Goal: Task Accomplishment & Management: Manage account settings

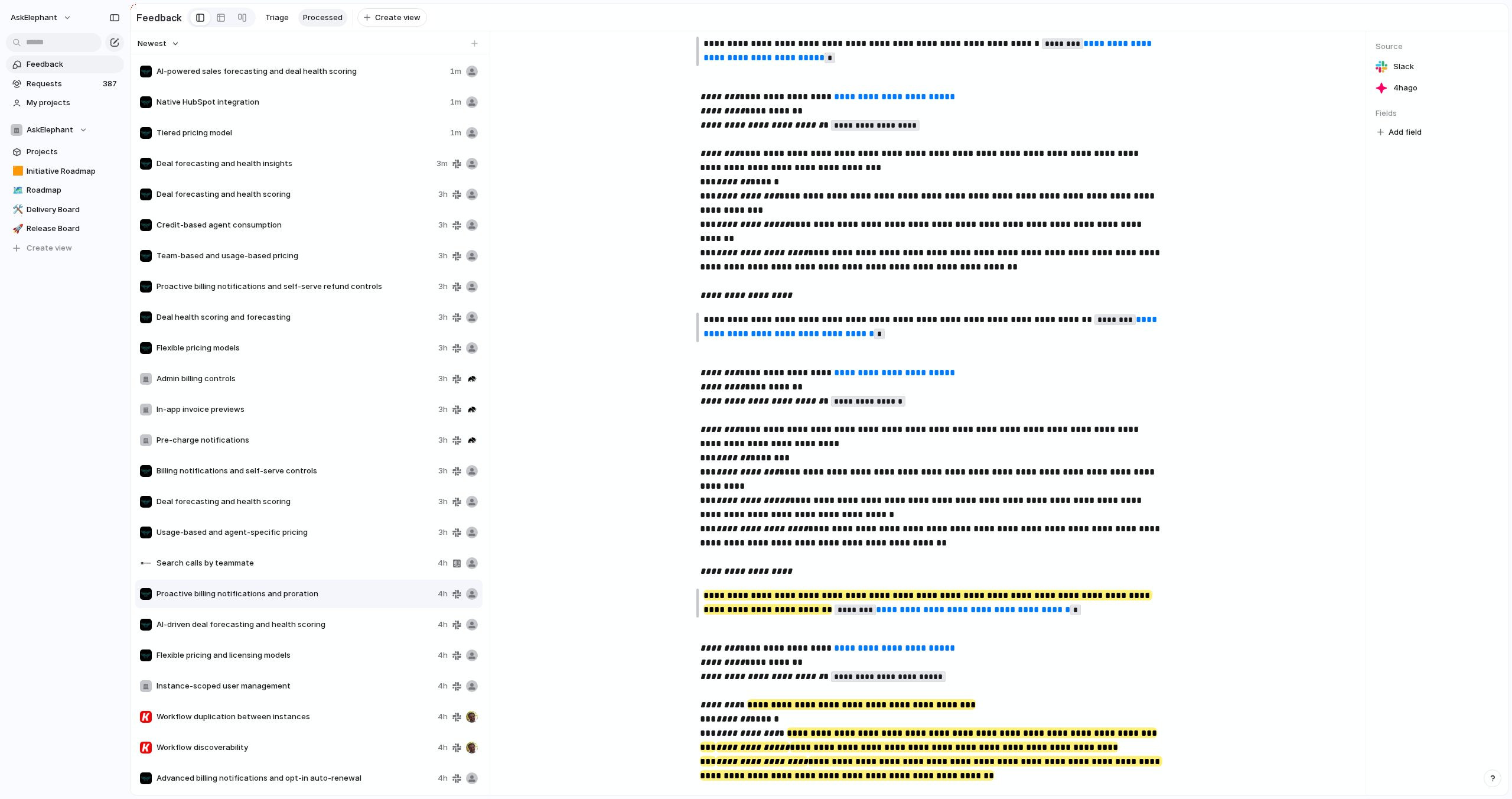
click at [249, 106] on span "Native HubSpot integration" at bounding box center [301, 102] width 289 height 12
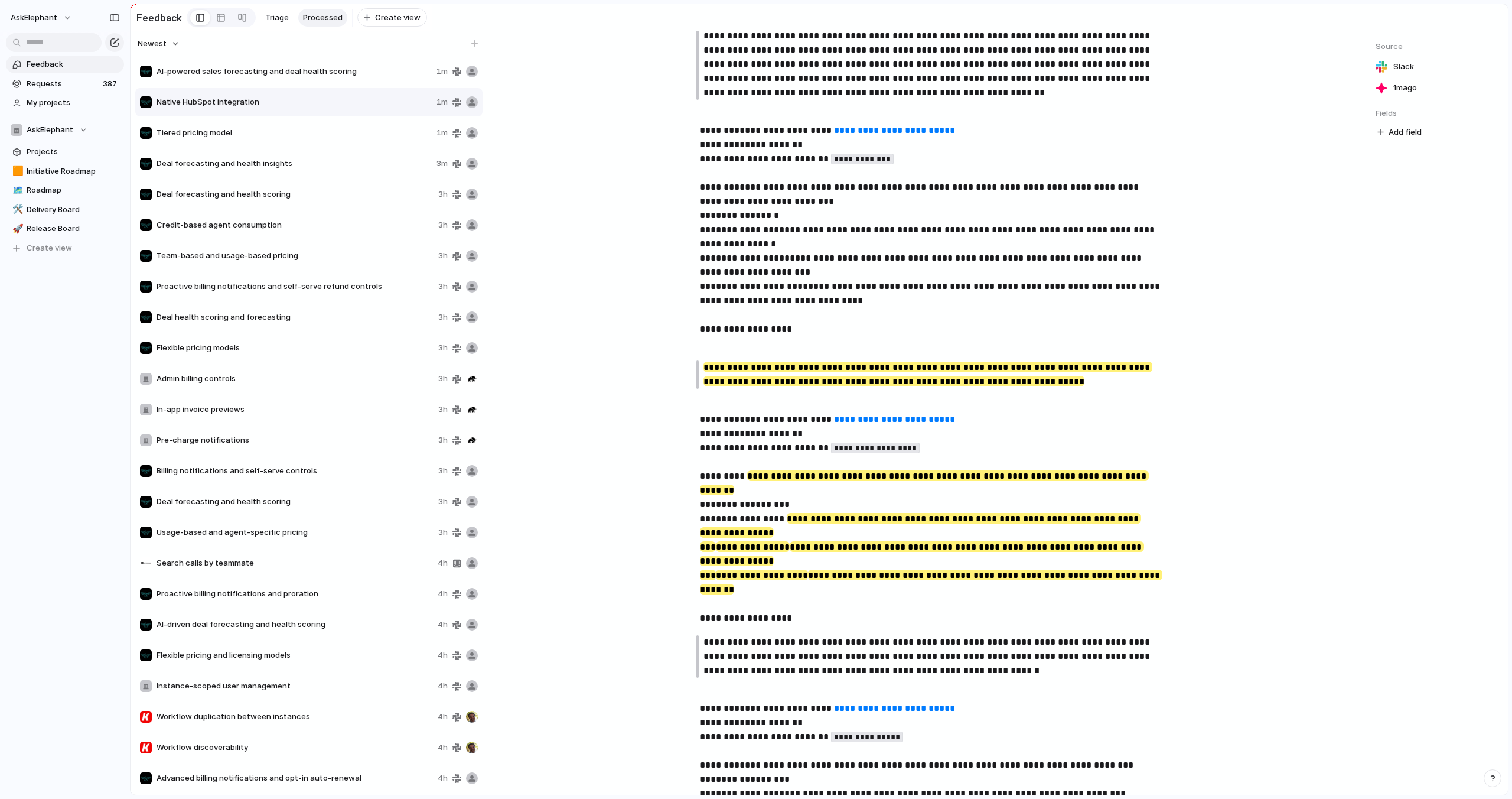
scroll to position [390, 0]
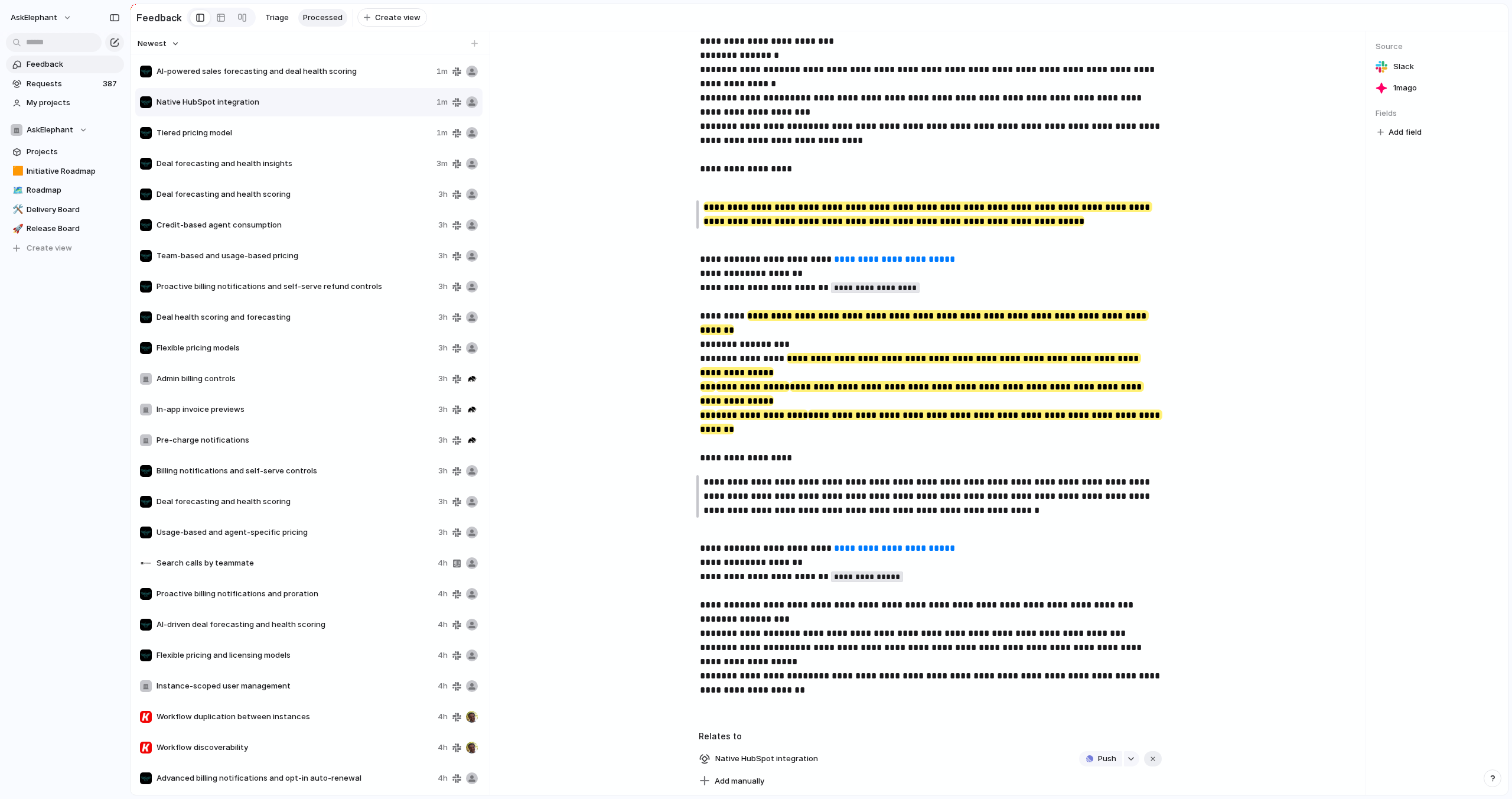
click at [307, 71] on span "AI-powered sales forecasting and deal health scoring" at bounding box center [294, 71] width 275 height 12
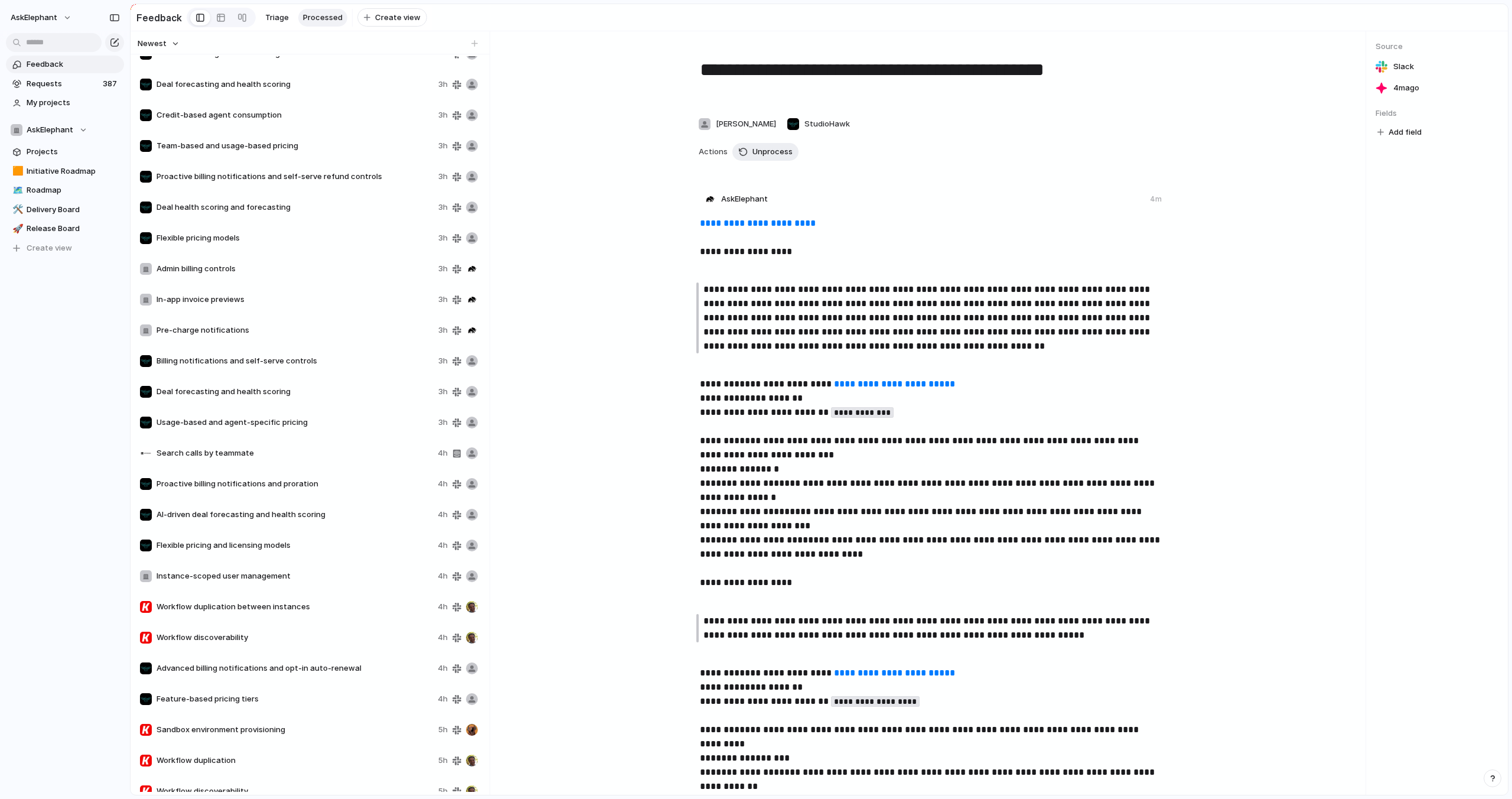
scroll to position [107, 0]
click at [249, 545] on span "Flexible pricing and licensing models" at bounding box center [295, 548] width 276 height 12
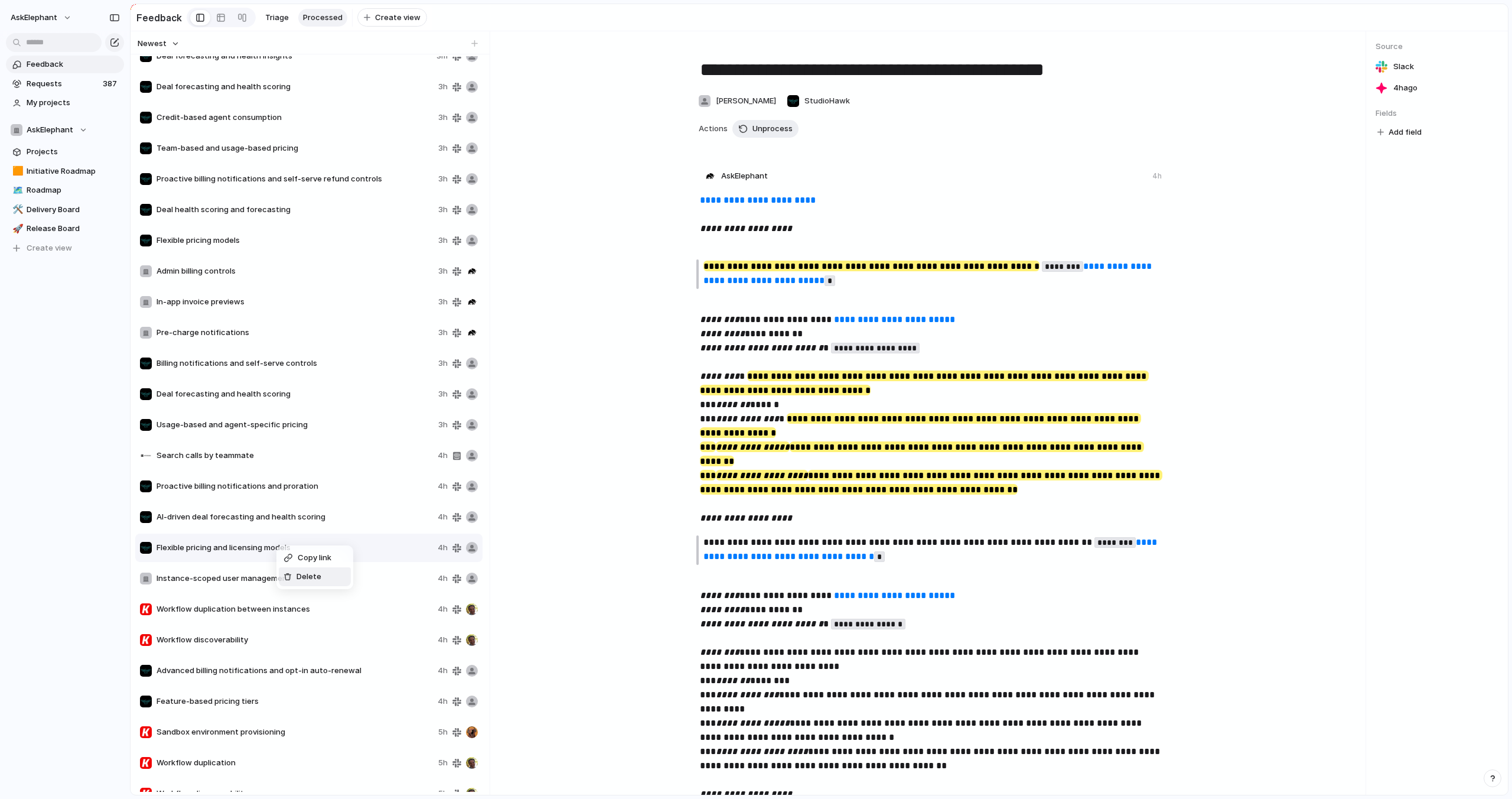
drag, startPoint x: 314, startPoint y: 579, endPoint x: 303, endPoint y: 549, distance: 32.0
click at [314, 579] on span "Delete" at bounding box center [309, 577] width 25 height 12
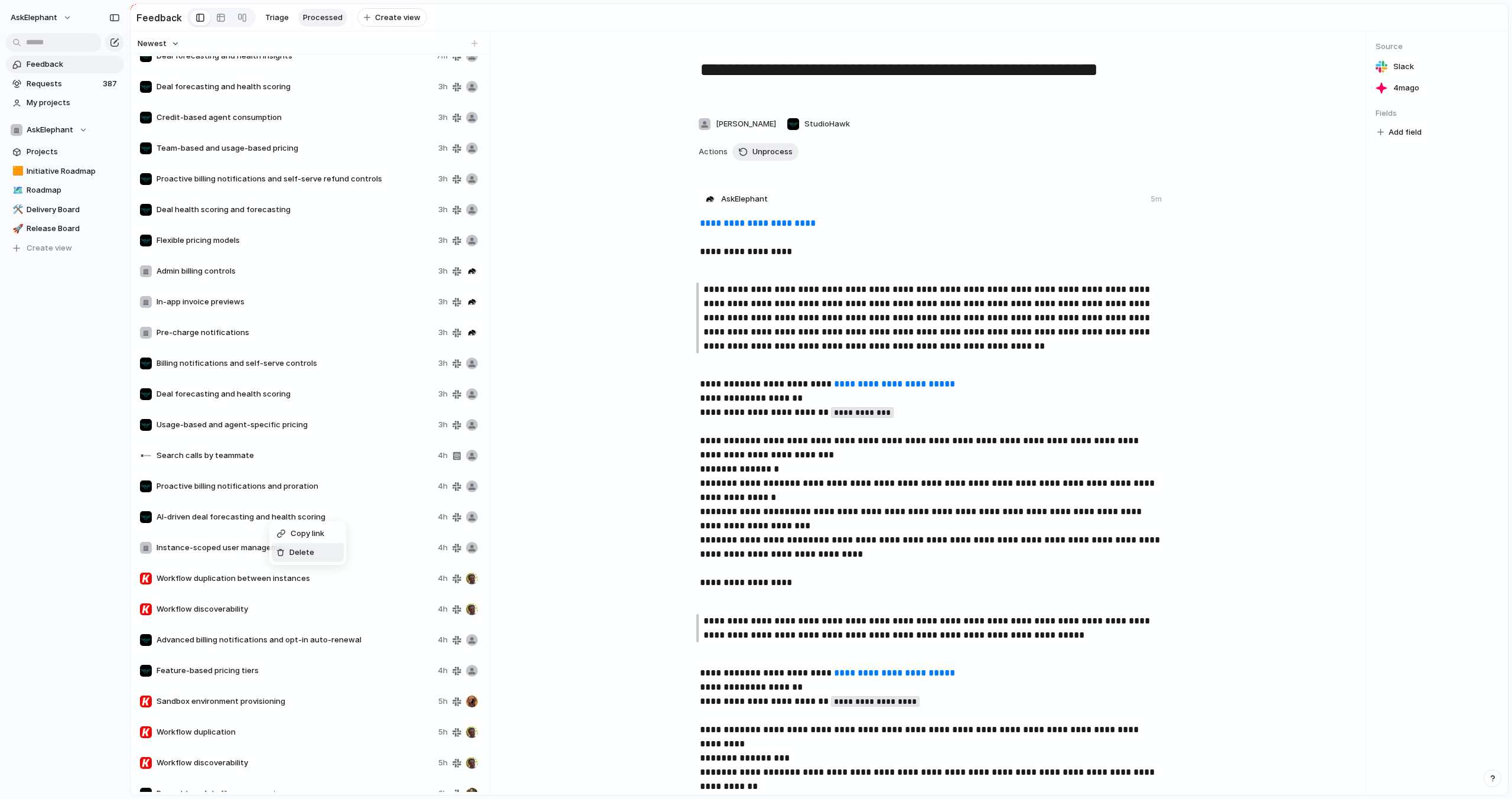
click at [308, 551] on span "Delete" at bounding box center [302, 553] width 25 height 12
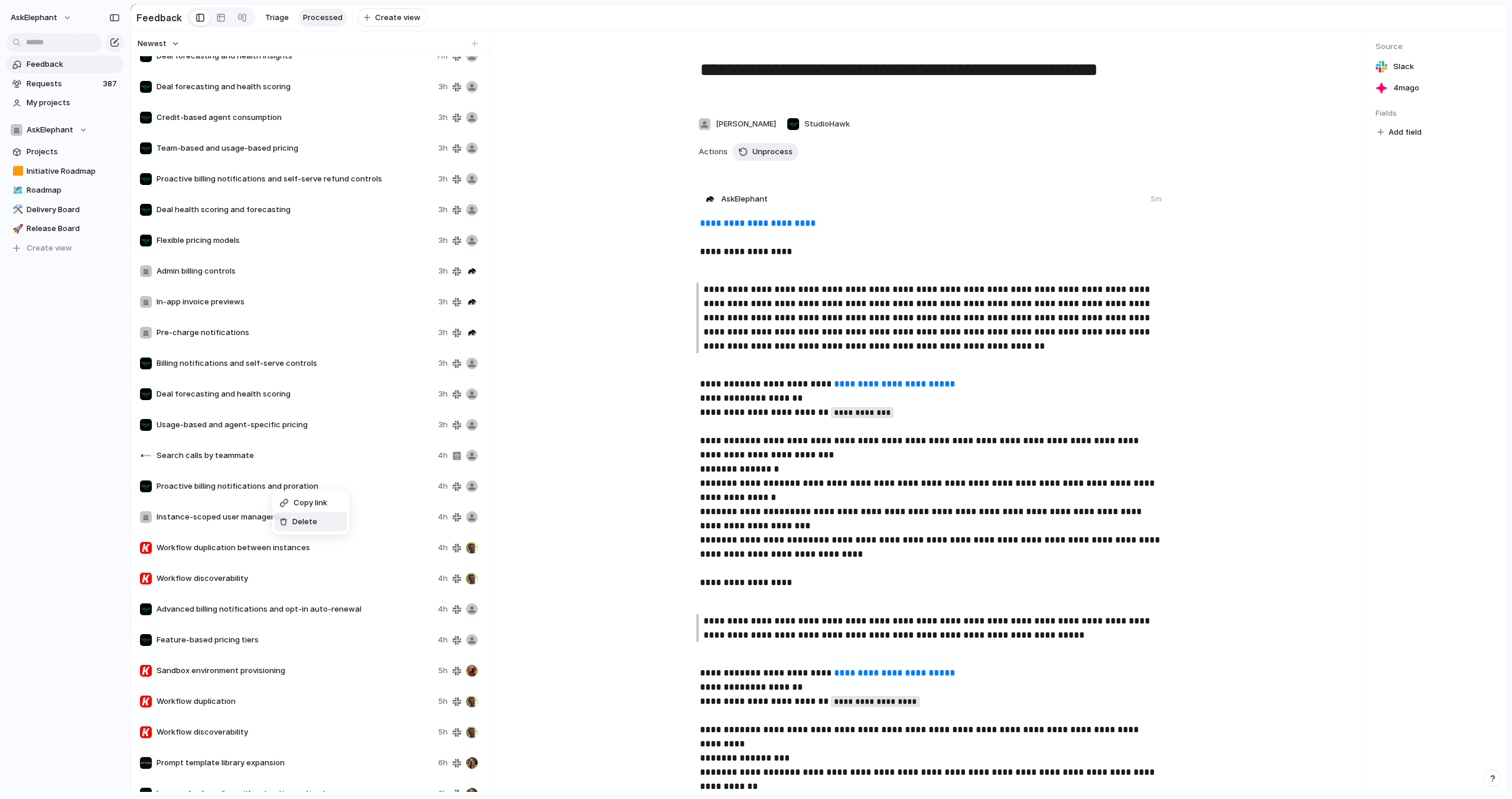
drag, startPoint x: 292, startPoint y: 521, endPoint x: 276, endPoint y: 485, distance: 39.4
click at [292, 521] on span "Delete" at bounding box center [305, 522] width 25 height 12
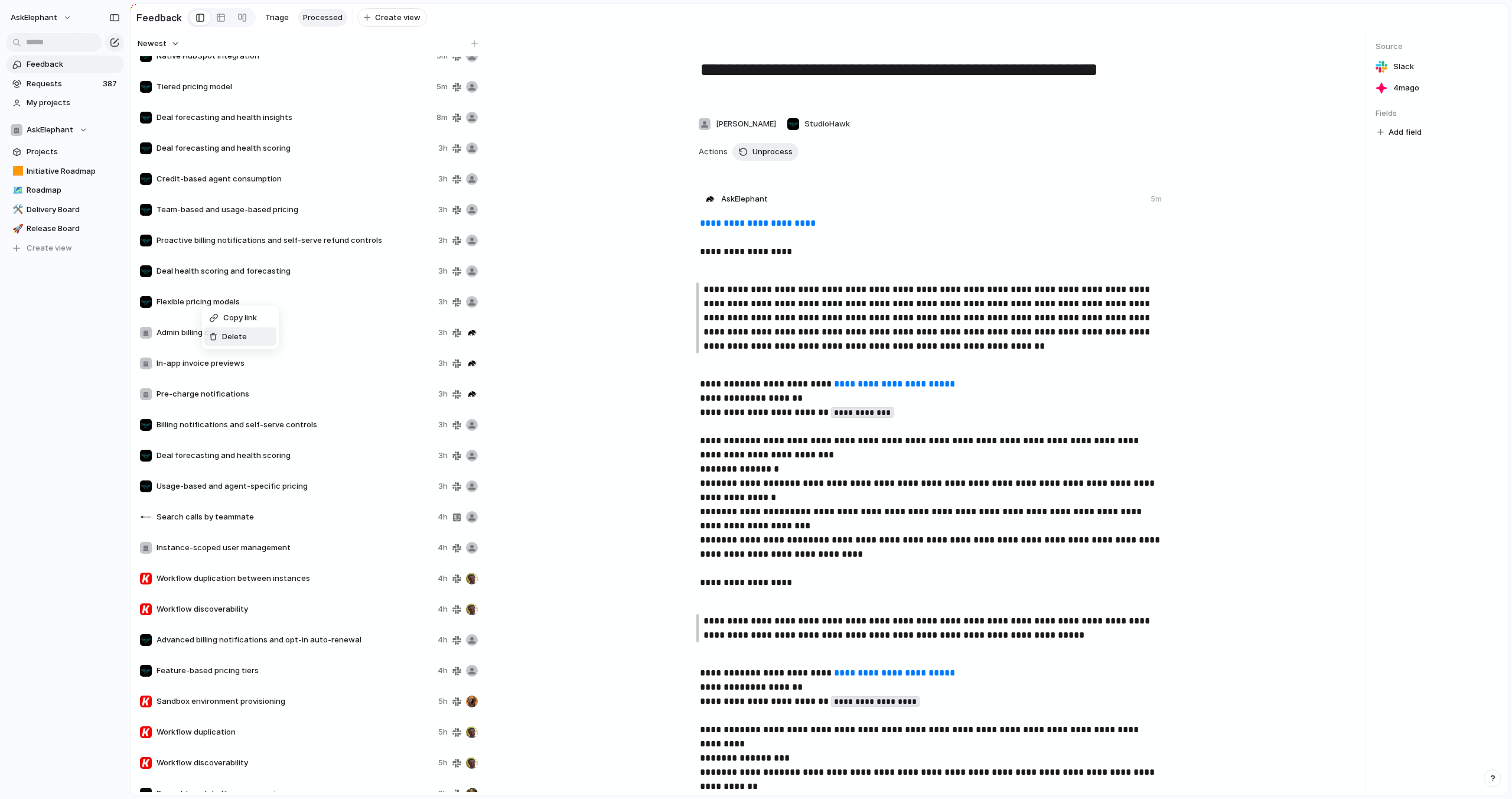
drag, startPoint x: 244, startPoint y: 339, endPoint x: 239, endPoint y: 320, distance: 19.6
click at [244, 339] on span "Delete" at bounding box center [234, 337] width 25 height 12
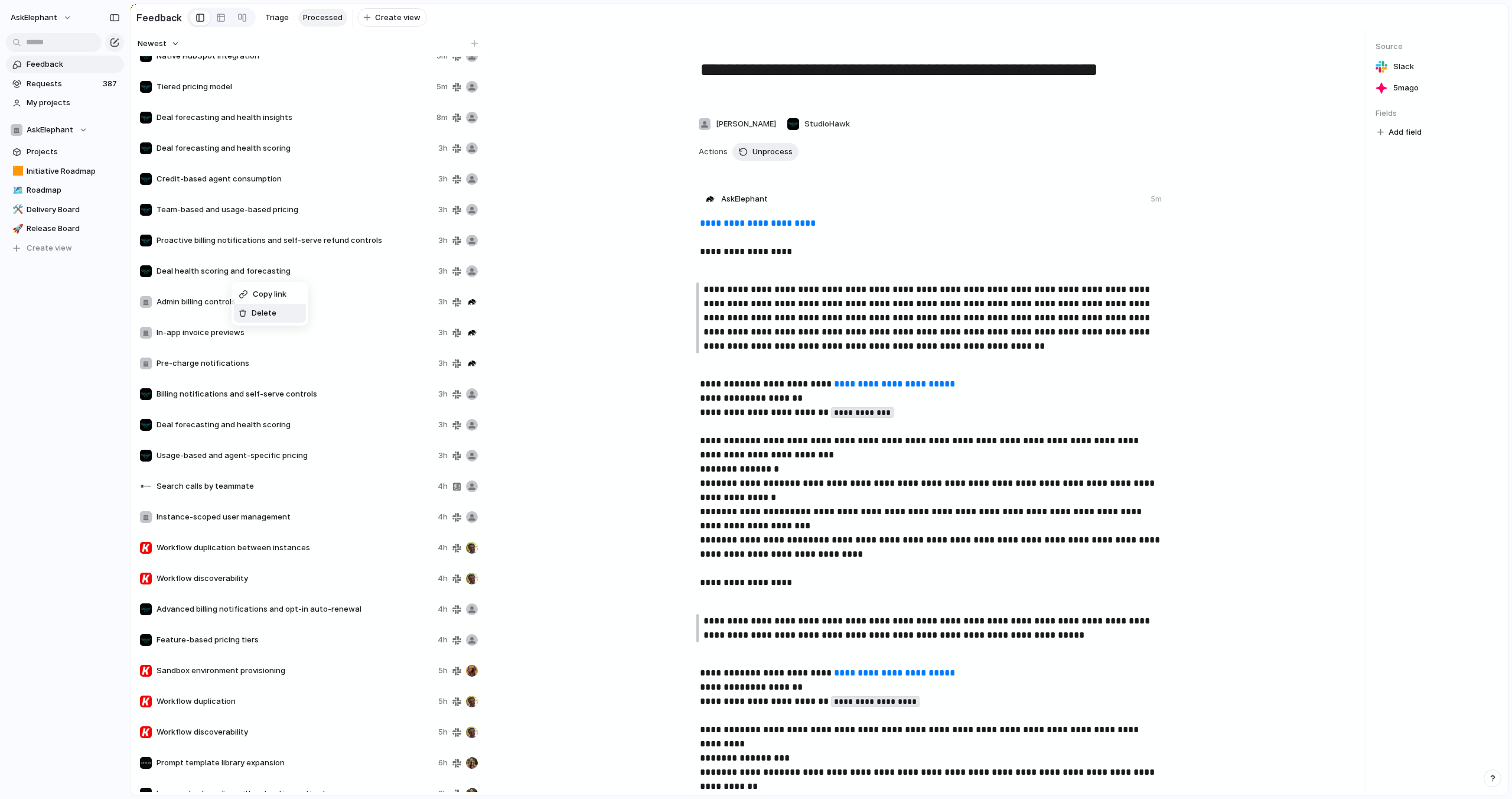
click at [251, 318] on div "Delete" at bounding box center [257, 313] width 38 height 12
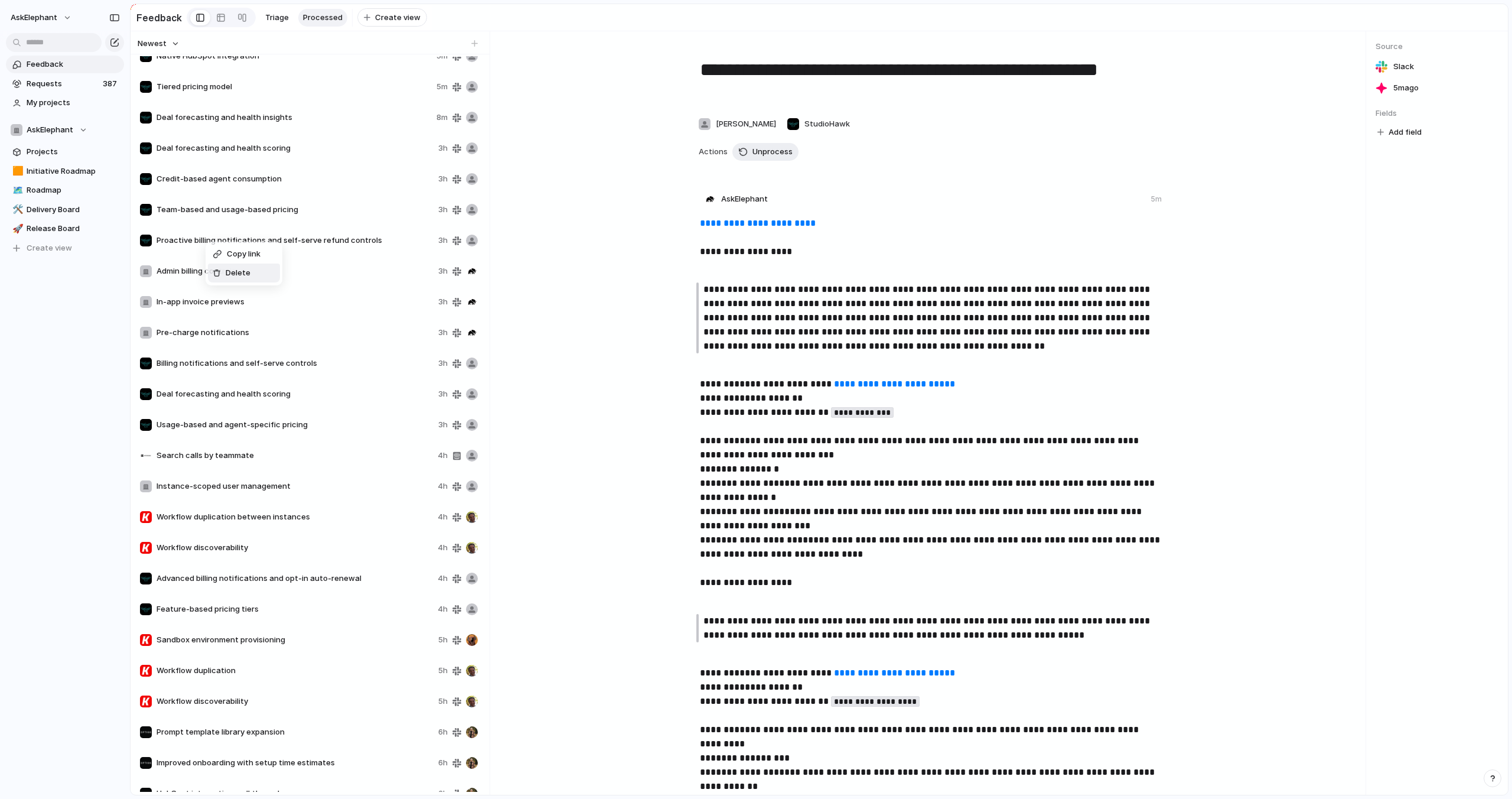
drag, startPoint x: 229, startPoint y: 272, endPoint x: 222, endPoint y: 243, distance: 29.8
click at [229, 268] on span "Delete" at bounding box center [239, 273] width 25 height 12
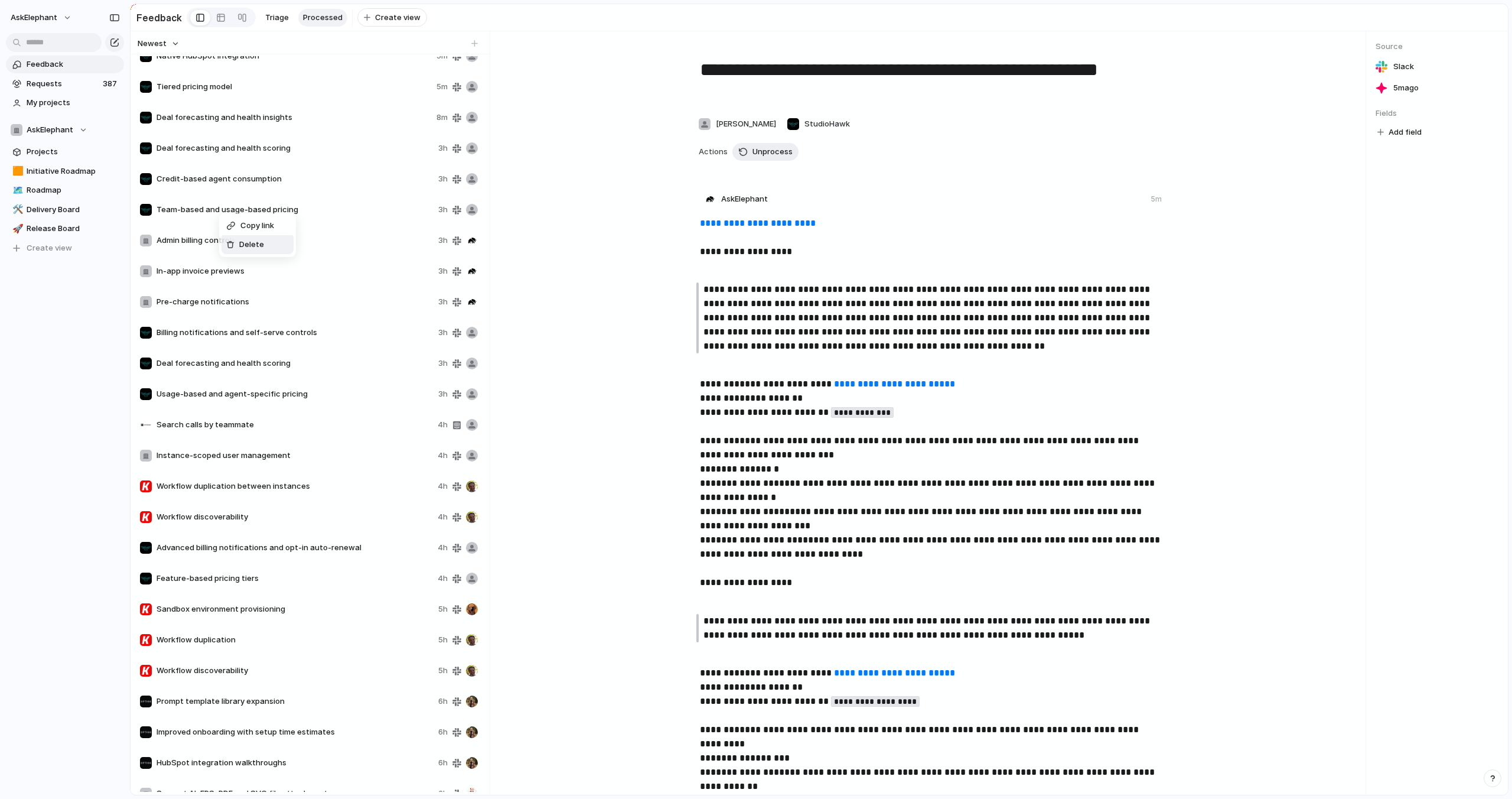
click at [244, 253] on li "Delete" at bounding box center [258, 245] width 72 height 19
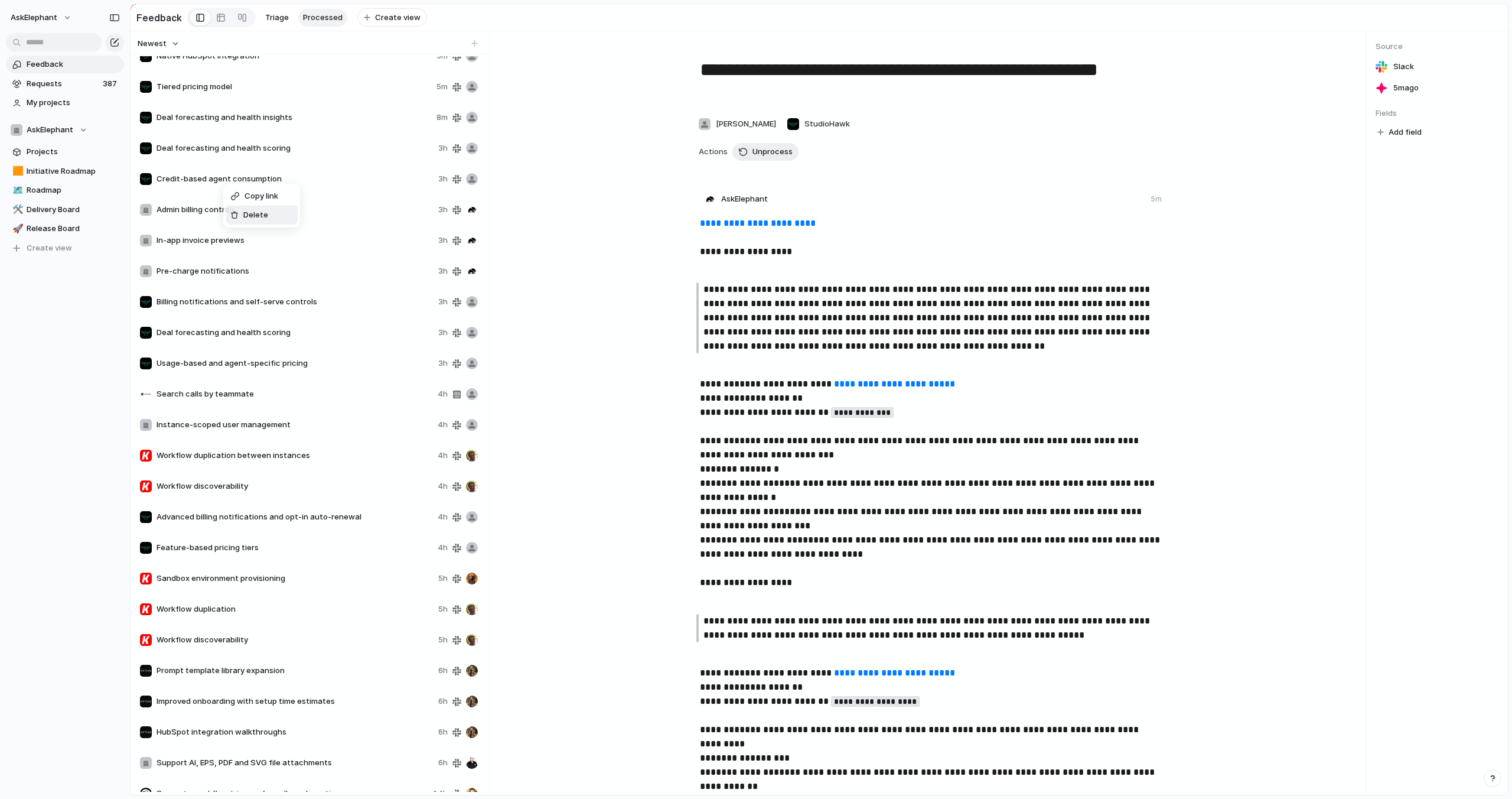
drag, startPoint x: 245, startPoint y: 217, endPoint x: 238, endPoint y: 157, distance: 60.4
click at [245, 217] on span "Delete" at bounding box center [256, 215] width 25 height 12
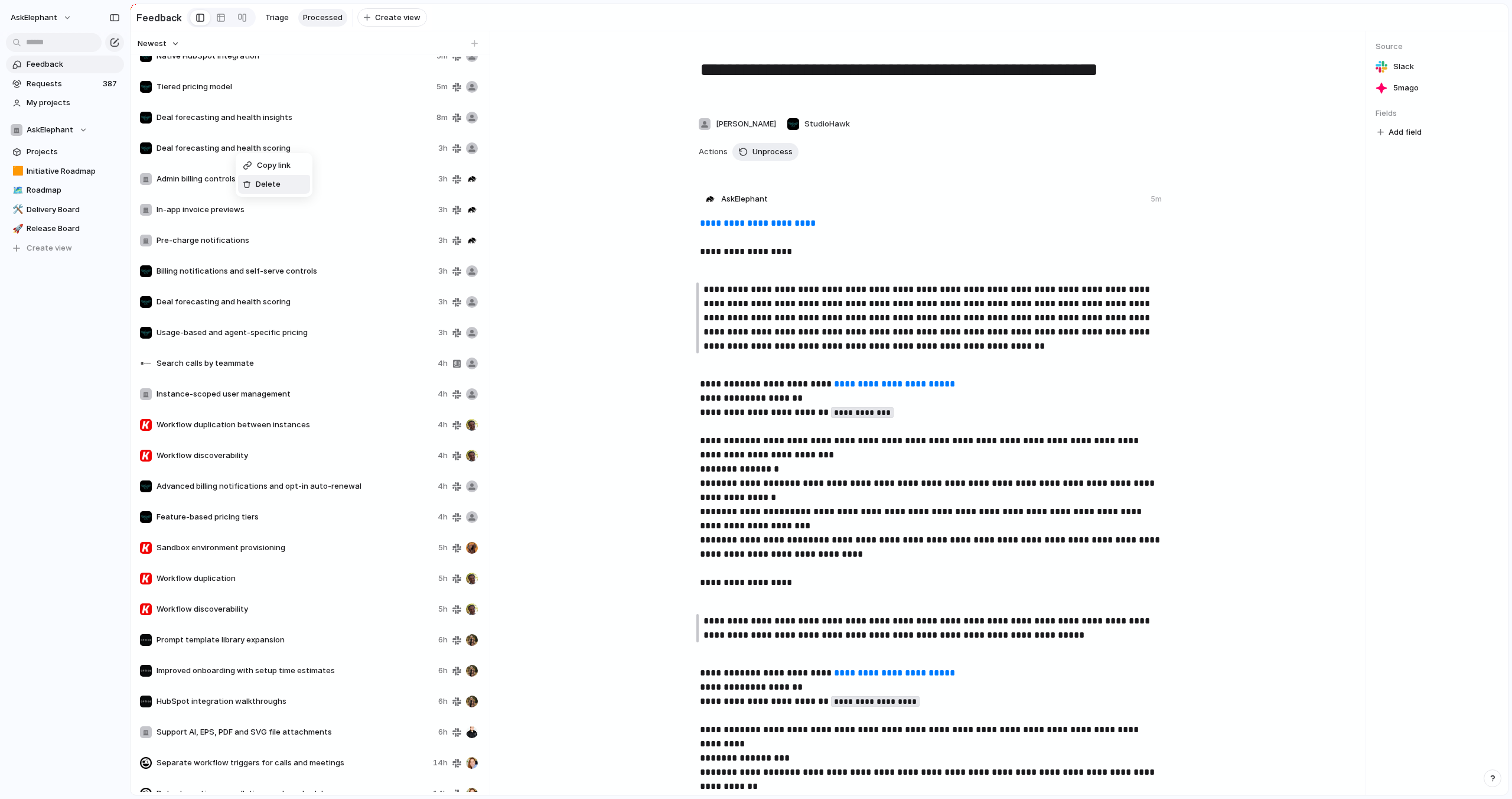
click at [258, 188] on span "Delete" at bounding box center [268, 184] width 25 height 12
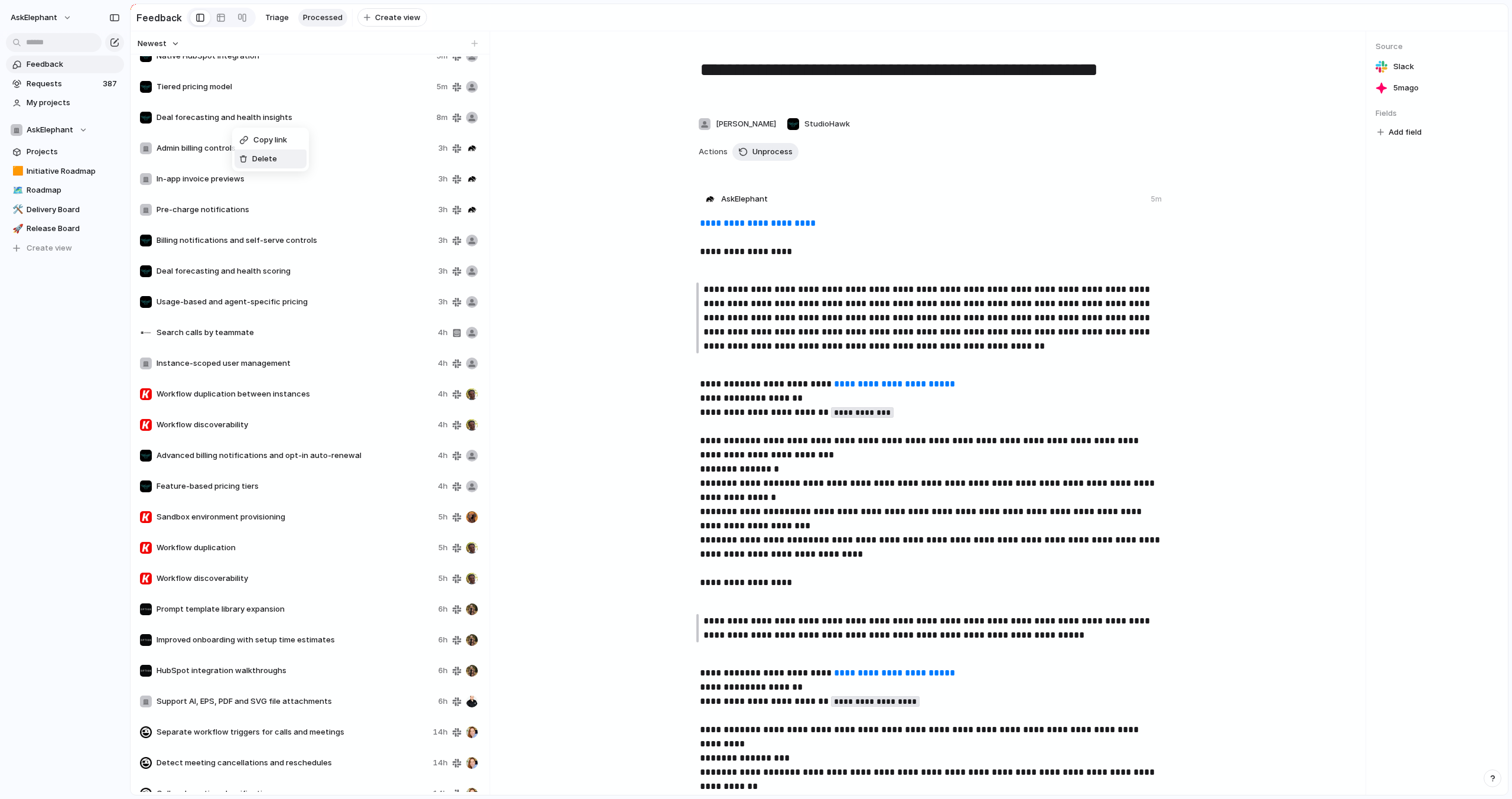
drag, startPoint x: 255, startPoint y: 157, endPoint x: 236, endPoint y: 133, distance: 30.6
click at [255, 157] on span "Delete" at bounding box center [265, 159] width 25 height 12
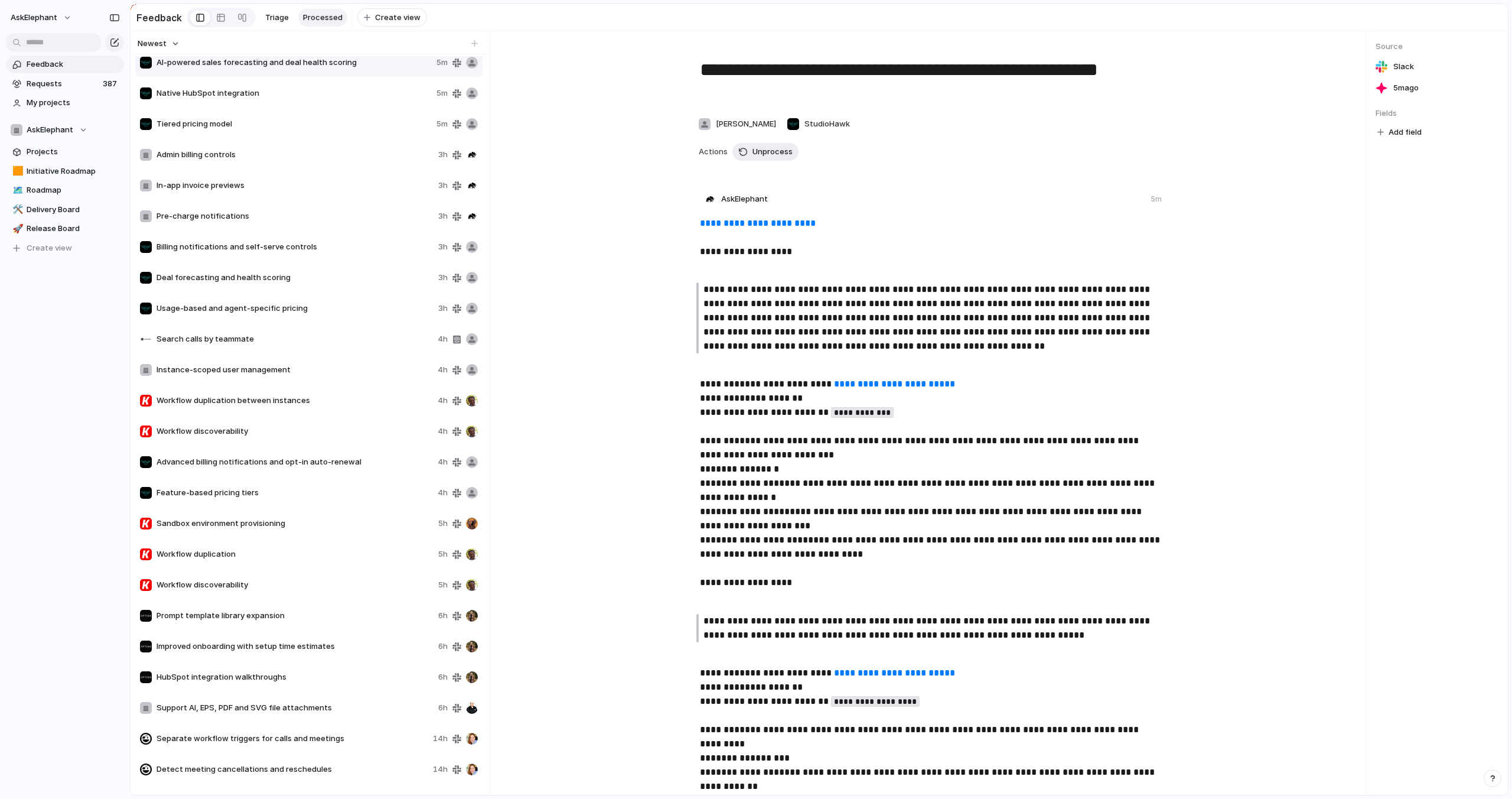
scroll to position [64, 0]
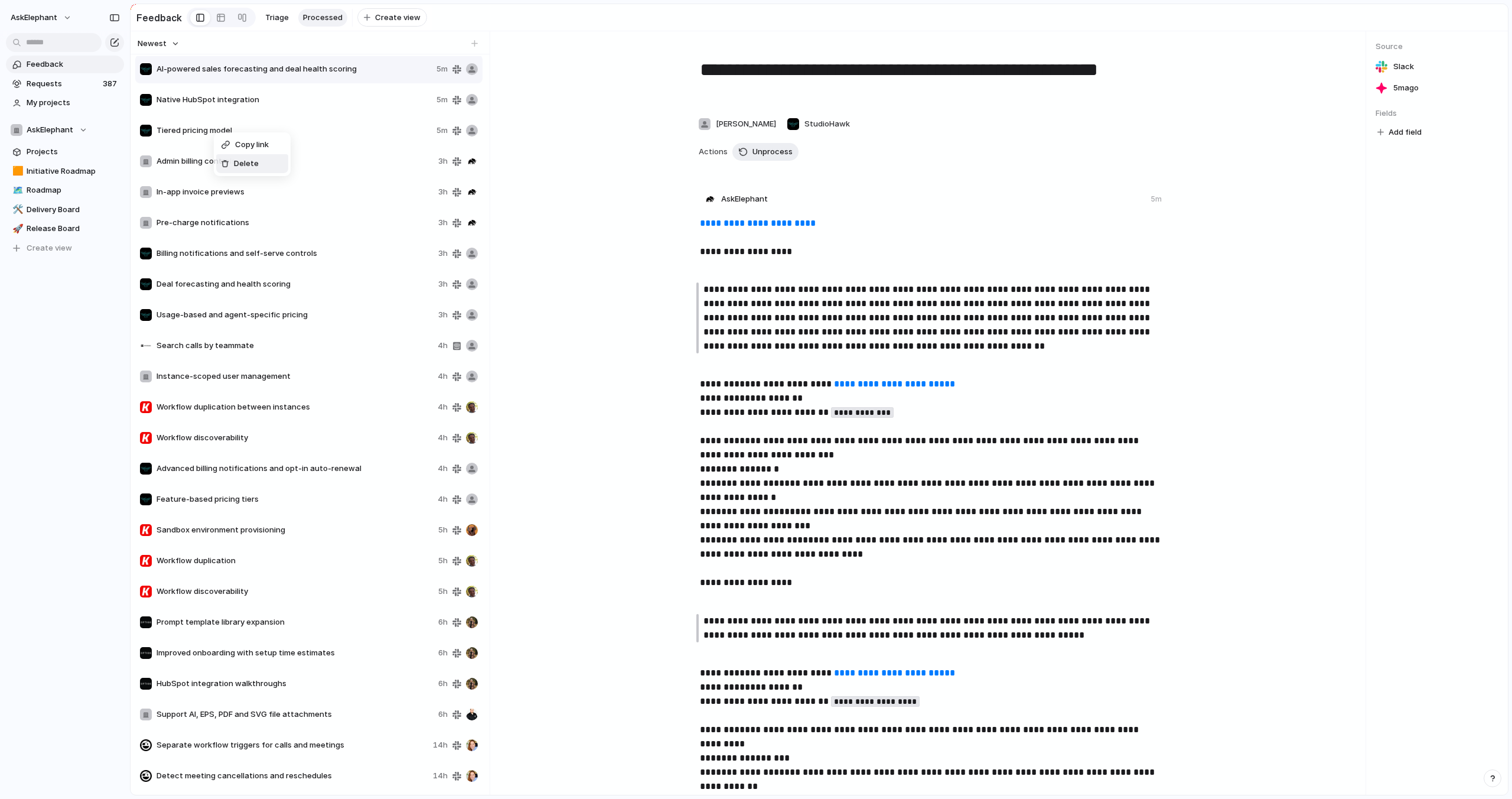
click at [239, 162] on span "Delete" at bounding box center [246, 163] width 25 height 12
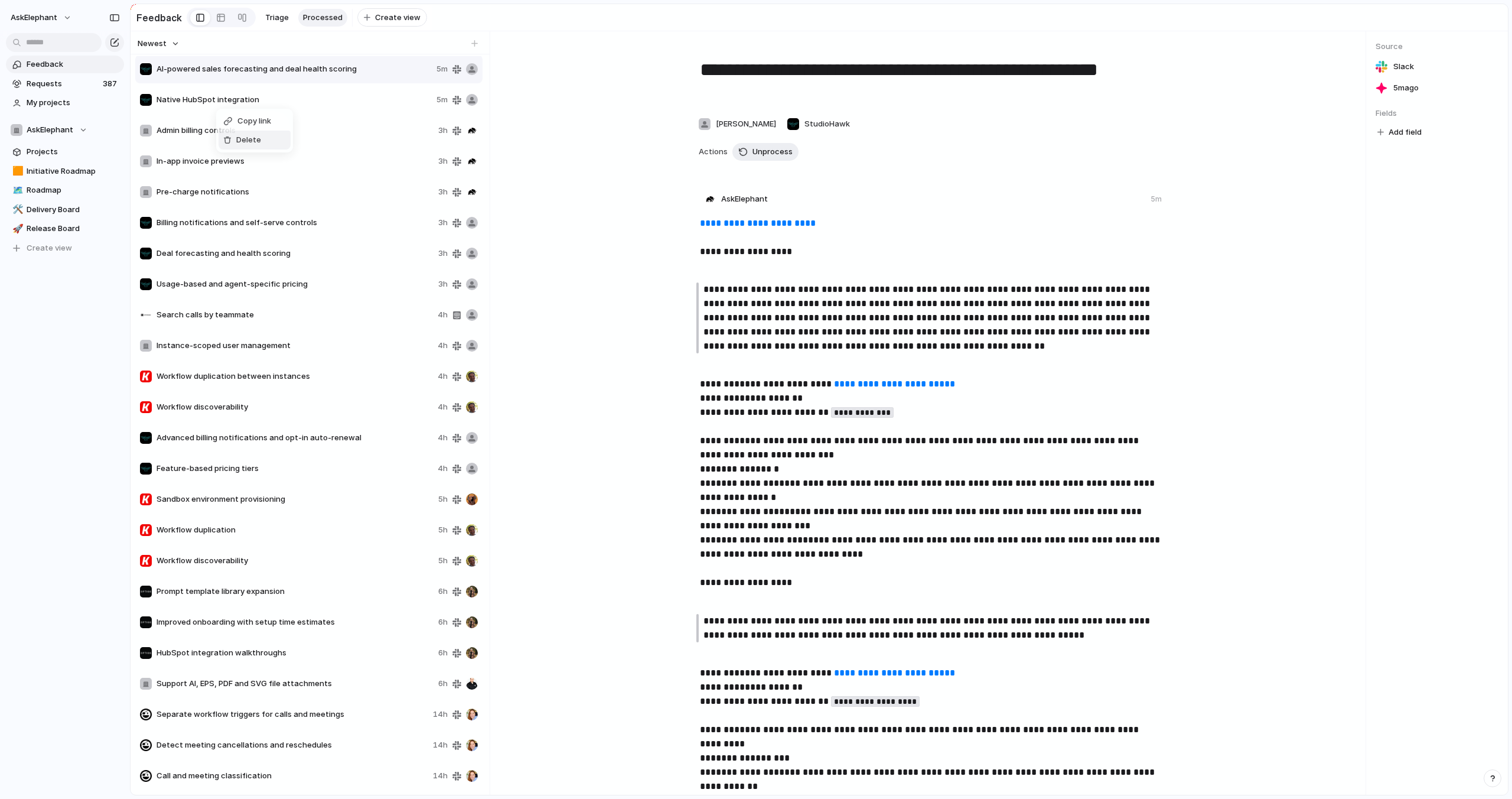
click at [244, 143] on span "Delete" at bounding box center [249, 140] width 25 height 12
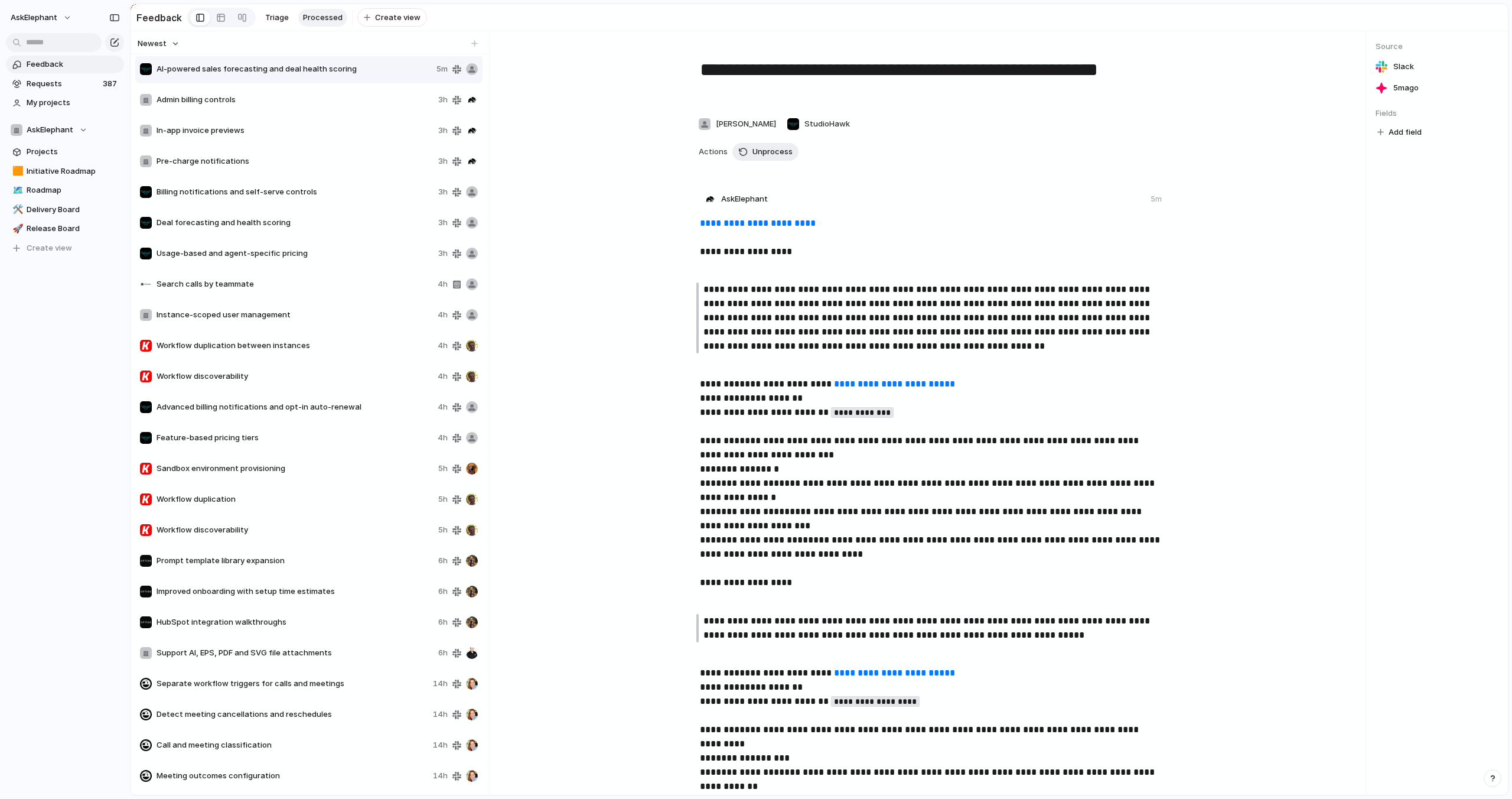
scroll to position [0, 0]
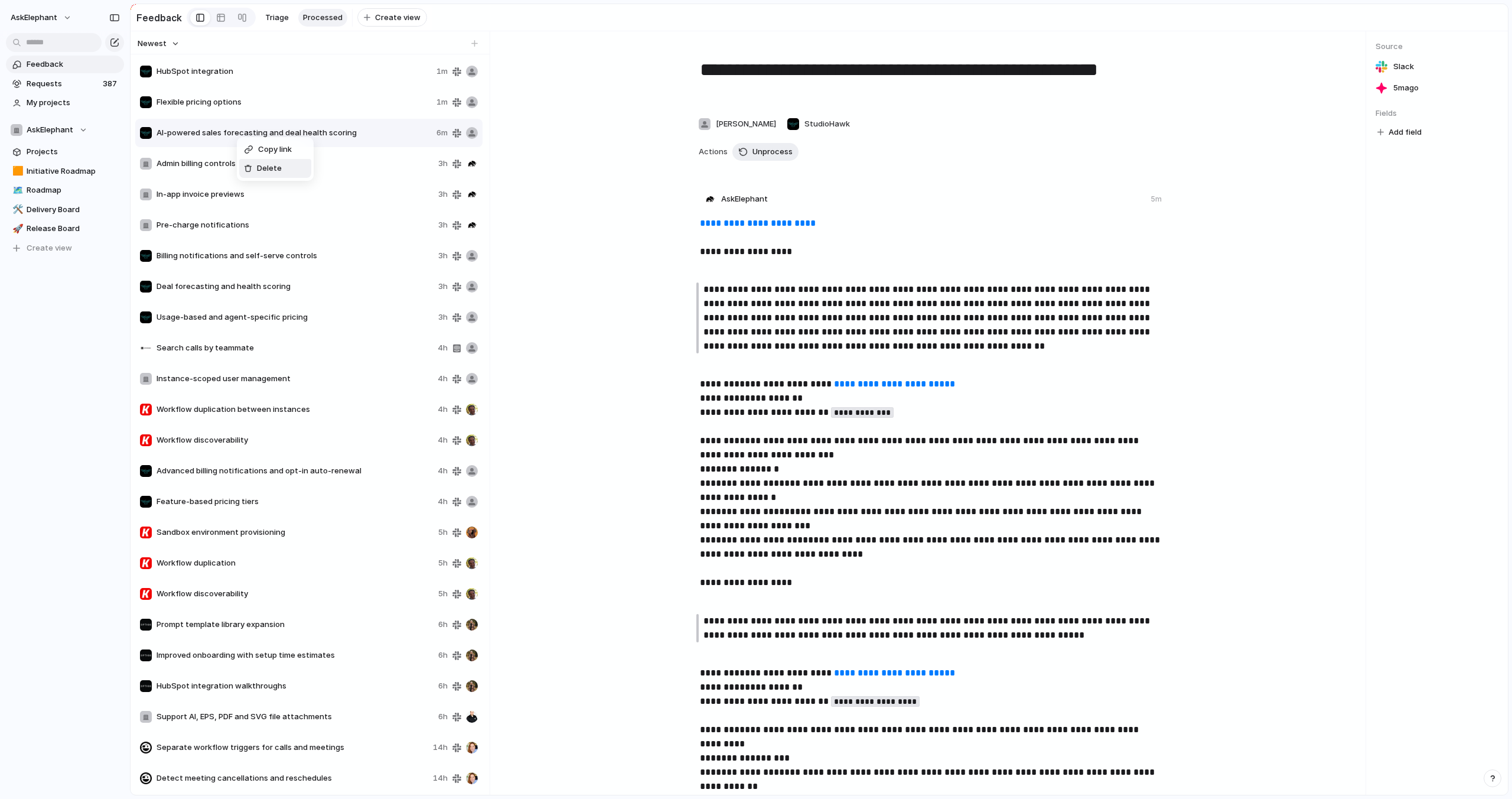
click at [260, 171] on span "Delete" at bounding box center [270, 168] width 25 height 12
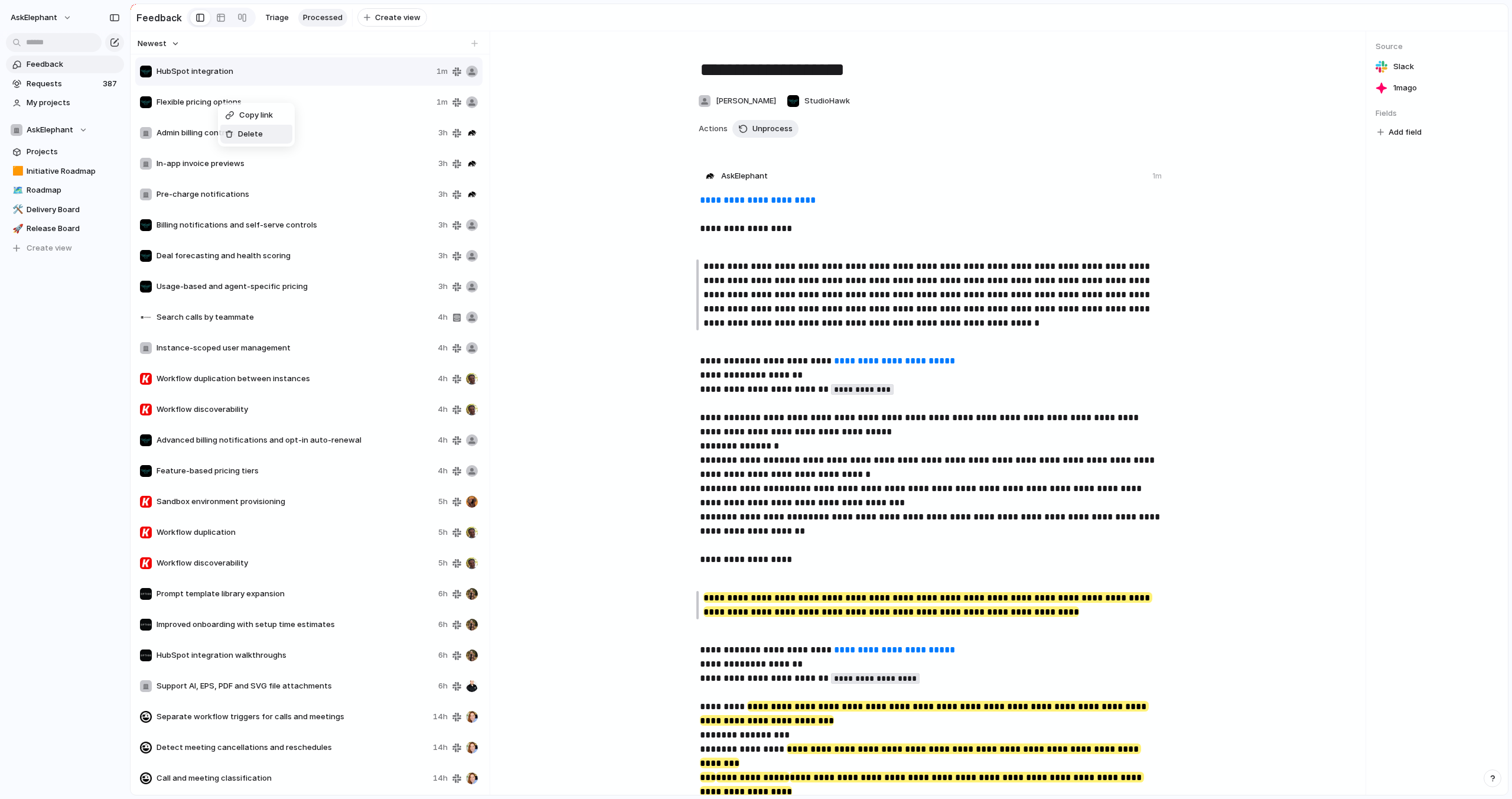
click at [252, 146] on ul "Copy link Delete" at bounding box center [256, 125] width 77 height 44
click at [254, 136] on span "Delete" at bounding box center [250, 134] width 25 height 12
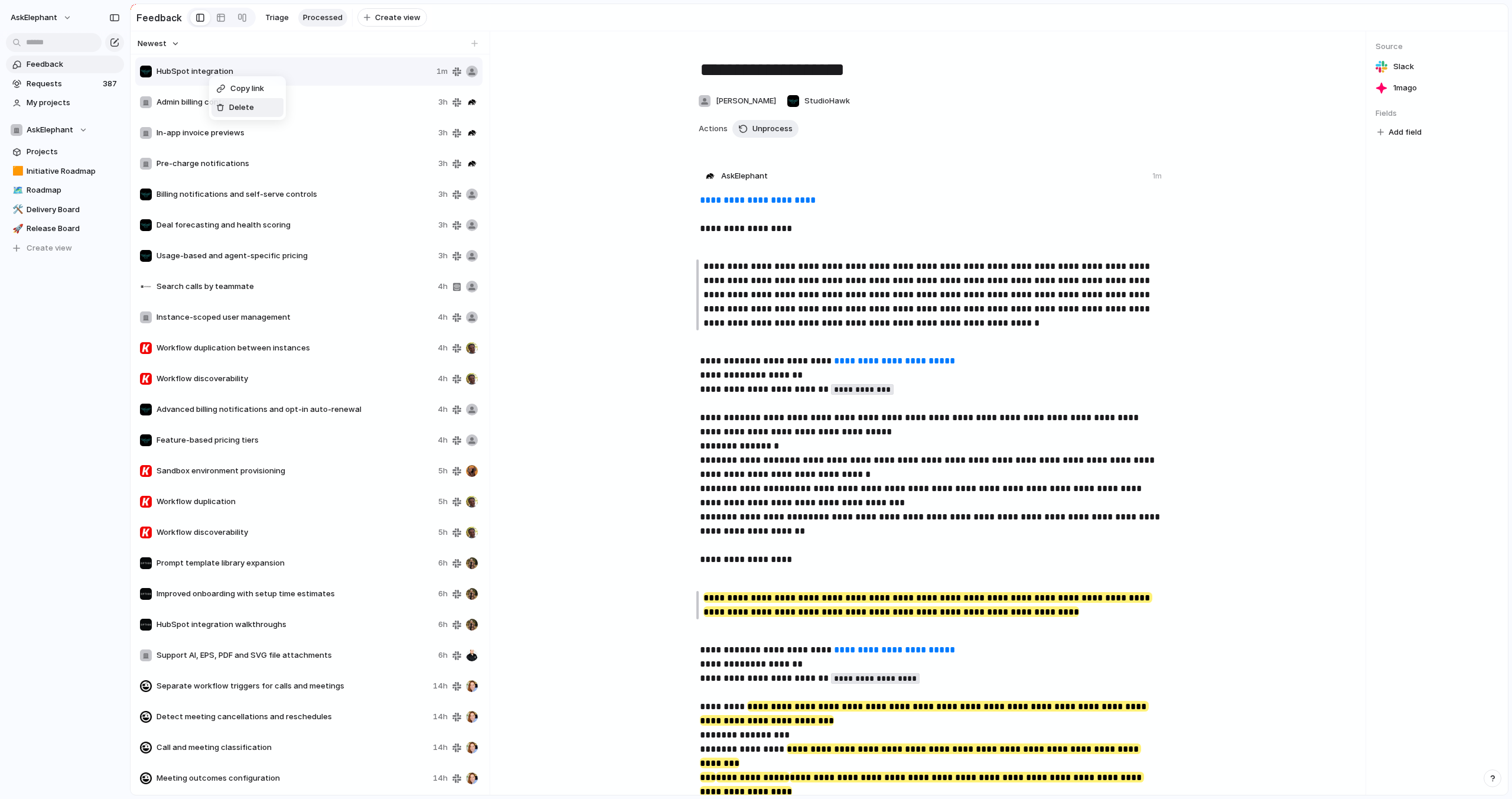
click at [239, 106] on span "Delete" at bounding box center [242, 107] width 25 height 12
